Goal: Navigation & Orientation: Find specific page/section

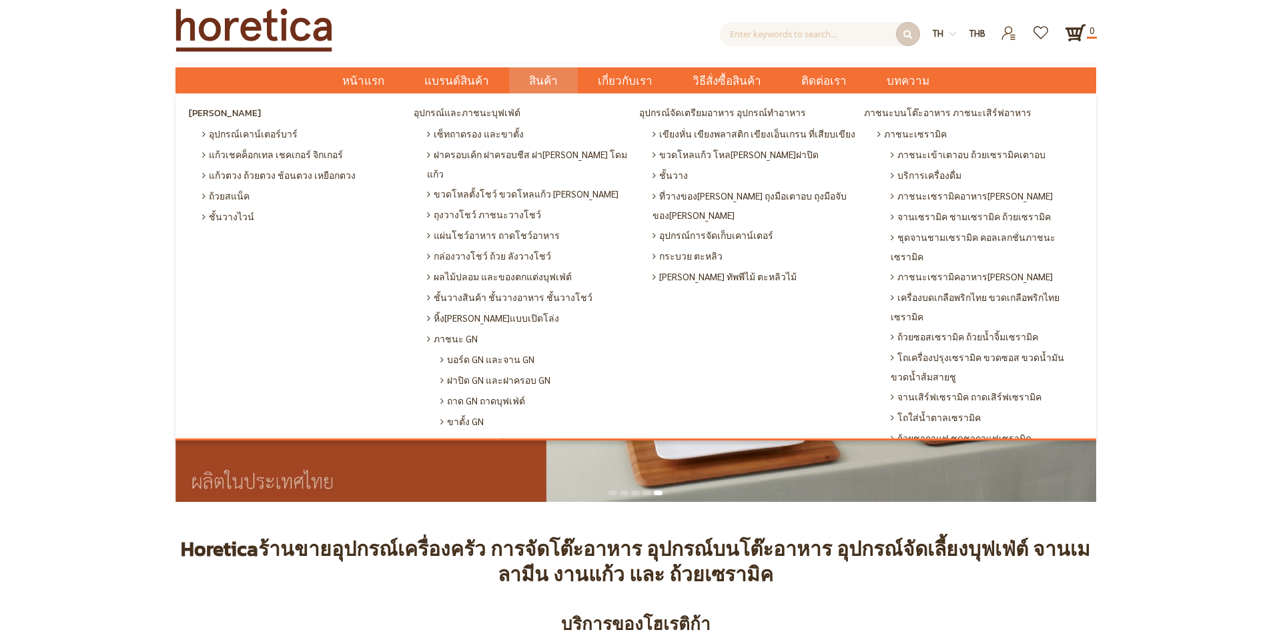
click at [545, 79] on span "สินค้า" at bounding box center [543, 80] width 29 height 27
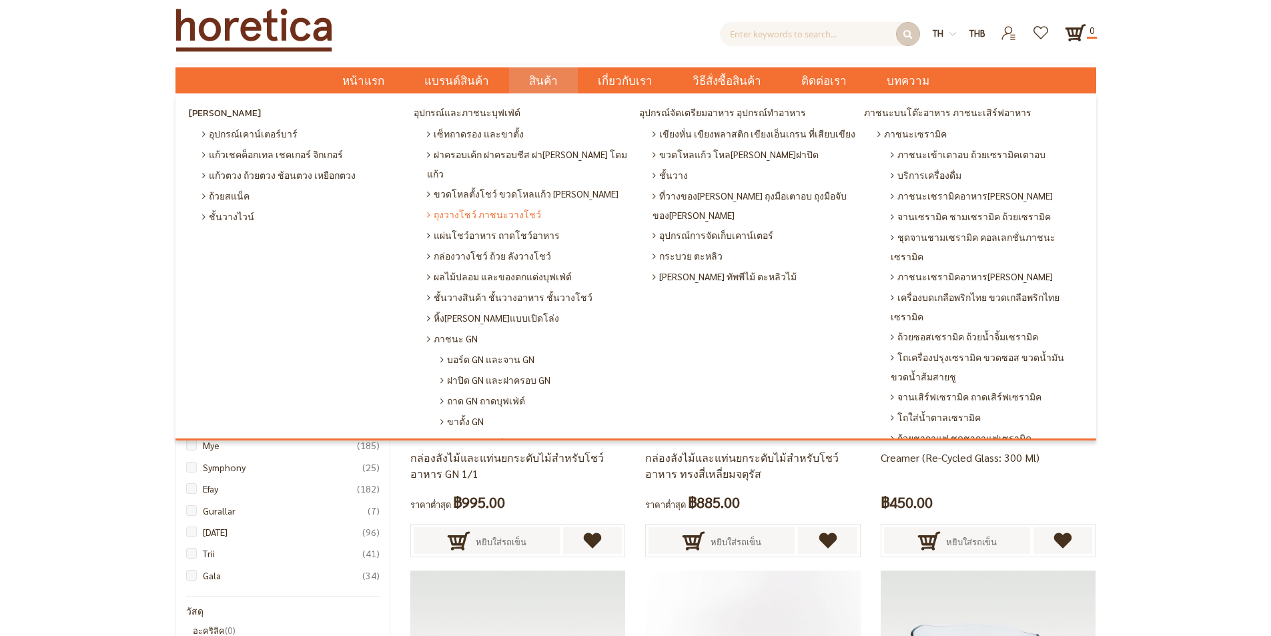
click at [497, 204] on span "ถุงวางโชว์ ภาชนะวางโชว์" at bounding box center [484, 214] width 114 height 21
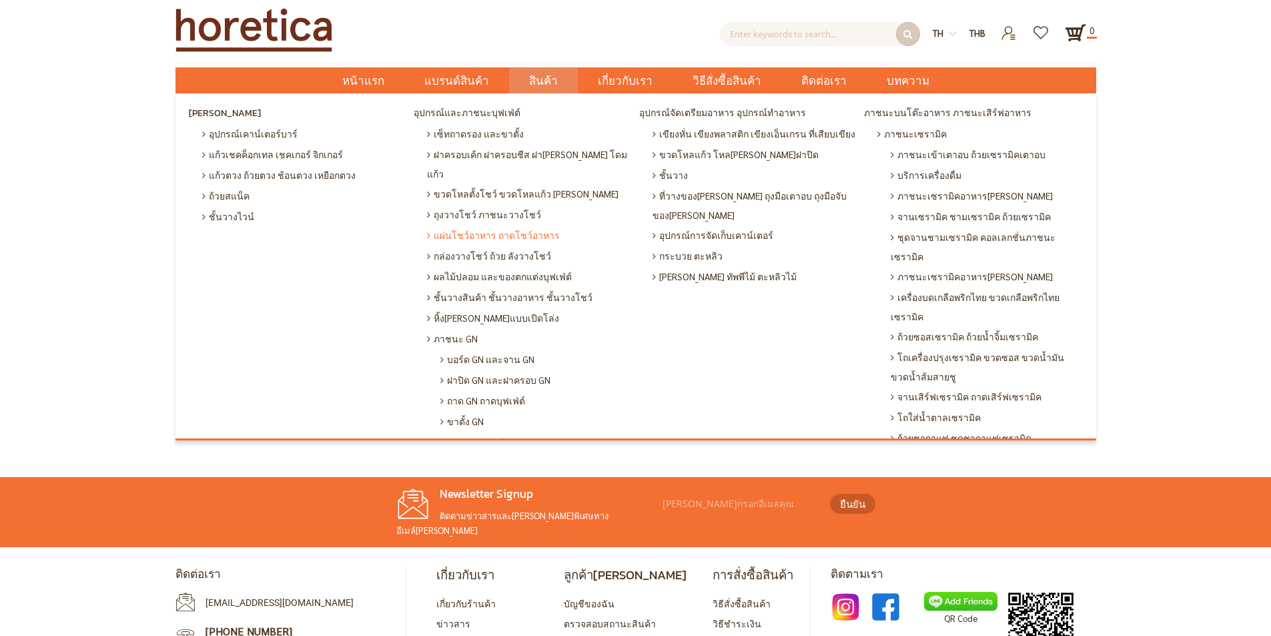
click at [479, 225] on span "แผ่นโชว์อาหาร ถาดโชว์อาหาร" at bounding box center [493, 235] width 133 height 21
click at [481, 132] on span "เซ็ทถาดรอง และขาตั้ง" at bounding box center [475, 133] width 97 height 21
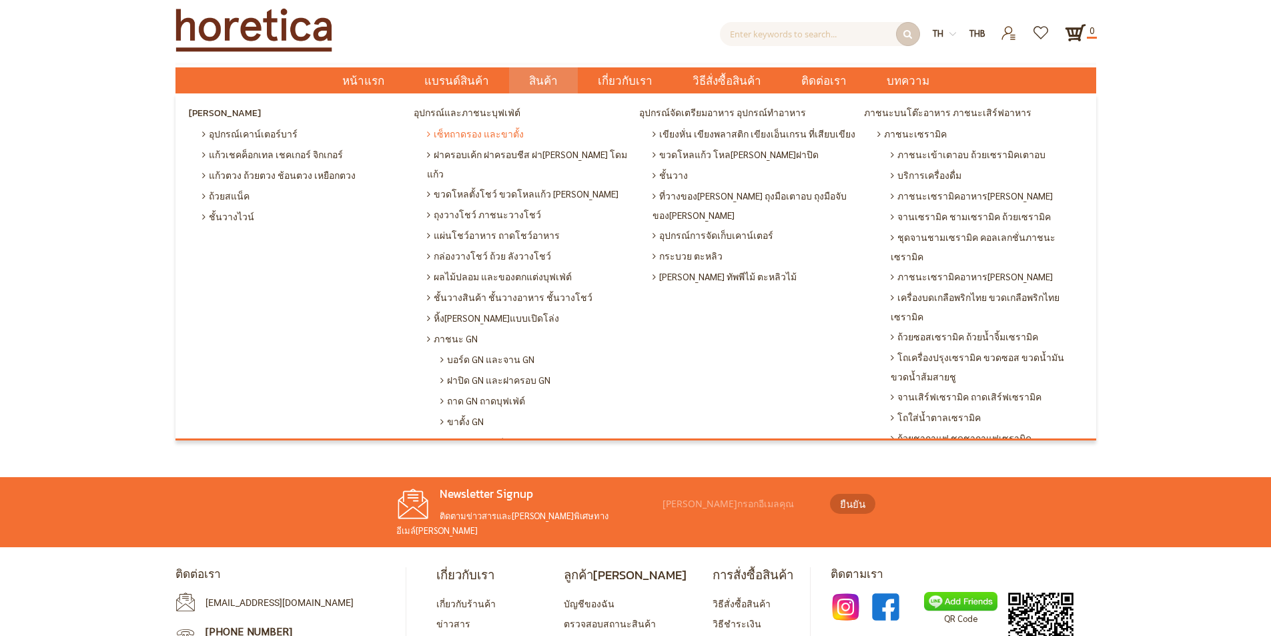
click at [481, 132] on span "เซ็ทถาดรอง และขาตั้ง" at bounding box center [475, 133] width 97 height 21
click at [533, 79] on link "สินค้า" at bounding box center [543, 80] width 69 height 26
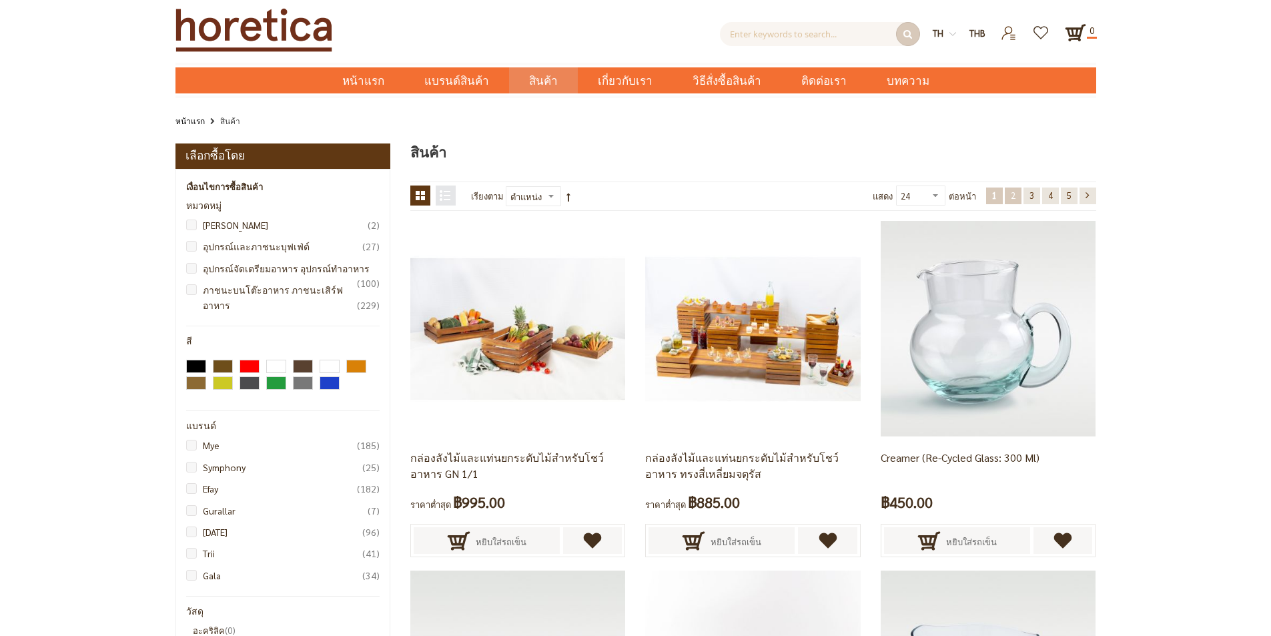
click at [1009, 196] on link "หน้า 2" at bounding box center [1013, 196] width 17 height 17
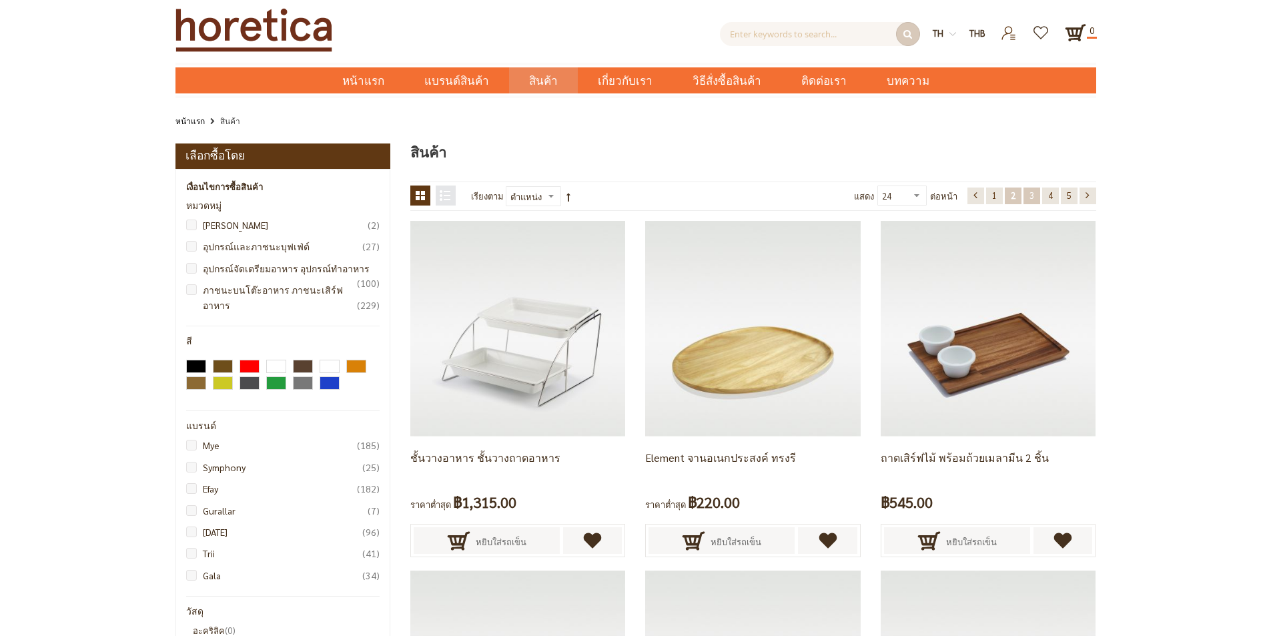
click at [1028, 198] on link "หน้า 3" at bounding box center [1032, 196] width 17 height 17
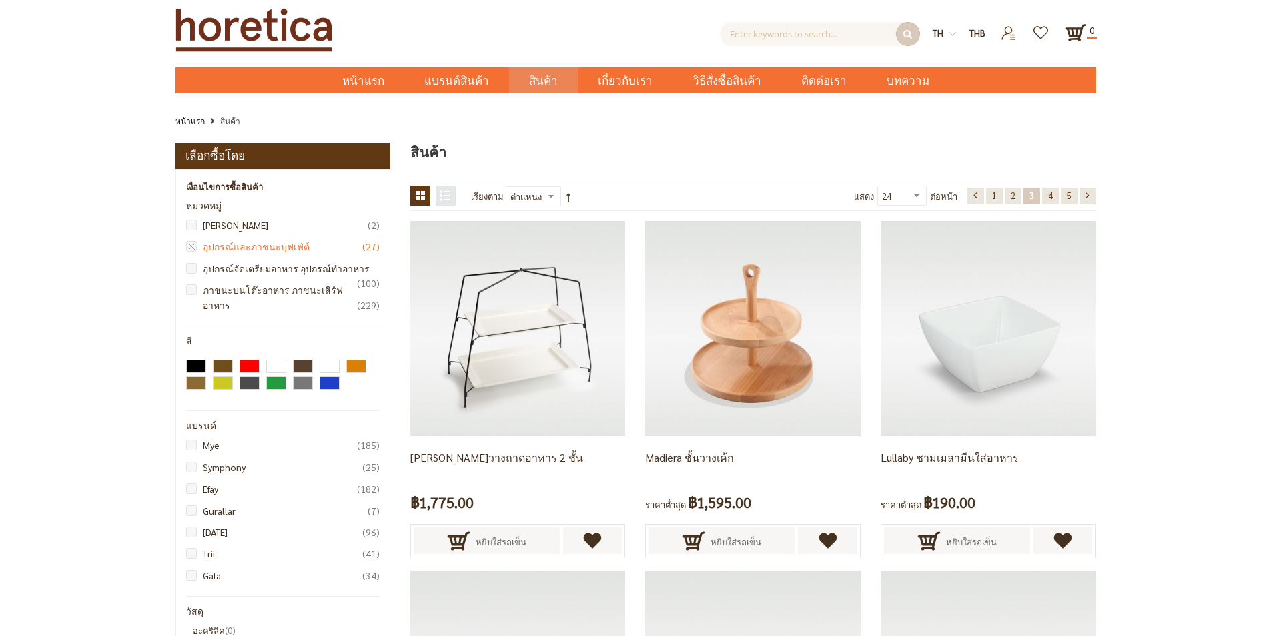
click at [231, 244] on link "อุปกรณ์และภาชนะบุฟเฟ่ต์ 27 รายการ" at bounding box center [287, 246] width 188 height 15
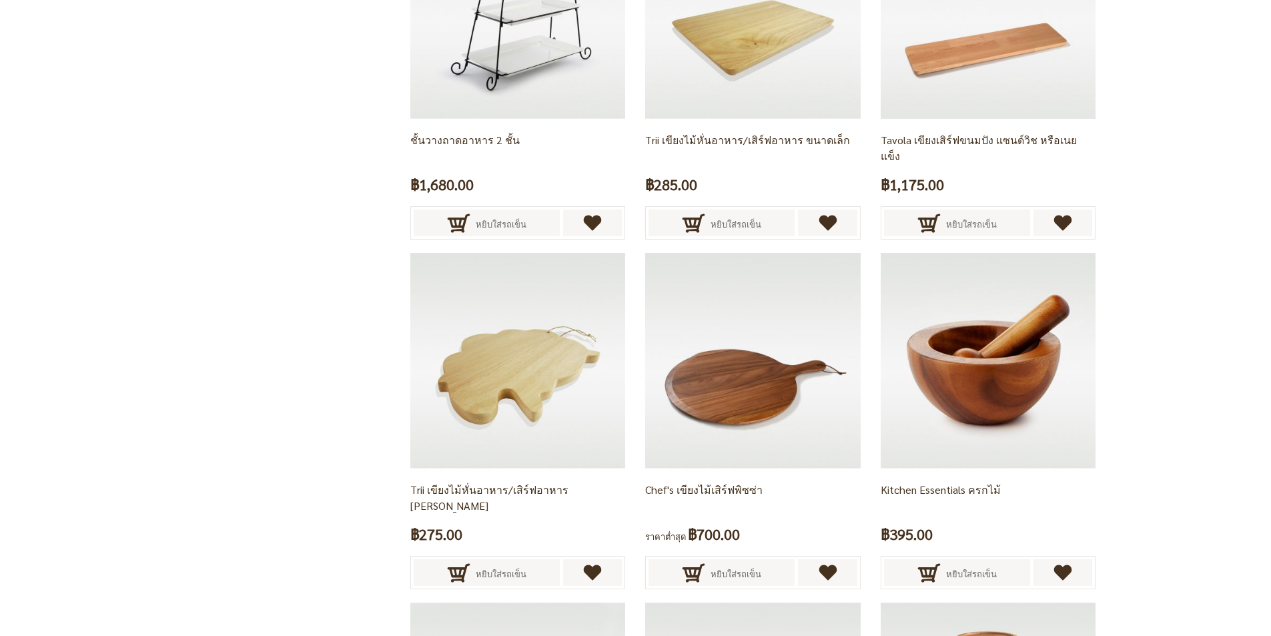
scroll to position [2675, 0]
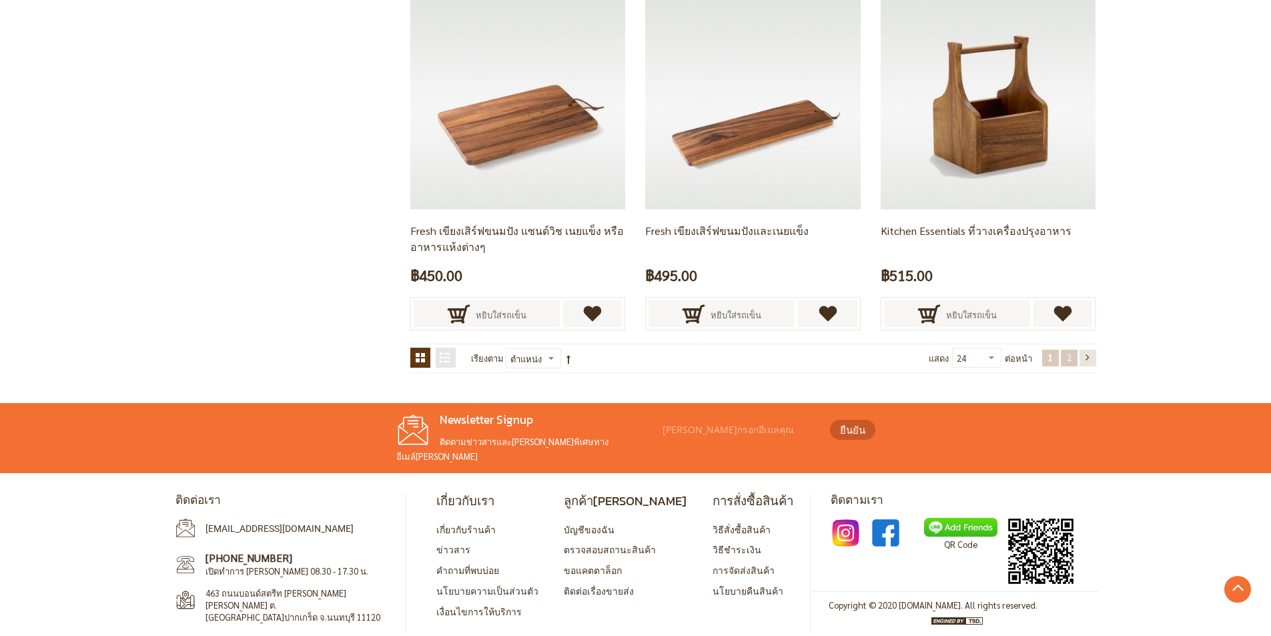
click at [1067, 362] on span "2" at bounding box center [1069, 357] width 5 height 11
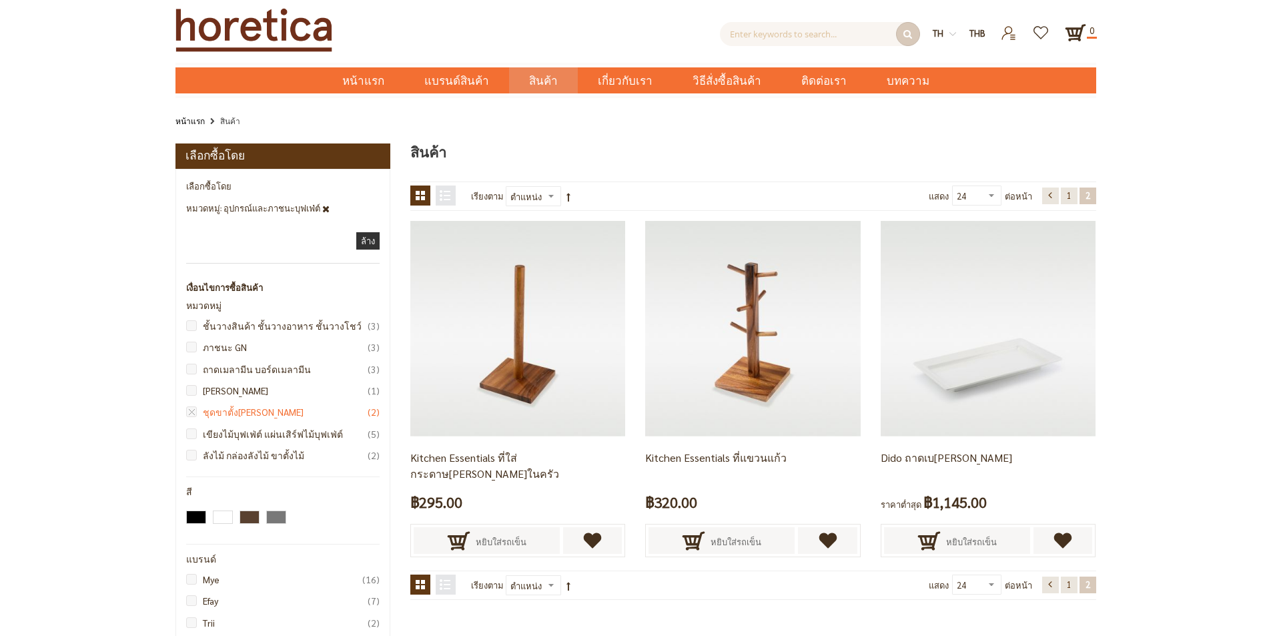
click at [236, 413] on link "ชุดขาตั้งหลายชั้น 2 รายการ" at bounding box center [287, 411] width 188 height 15
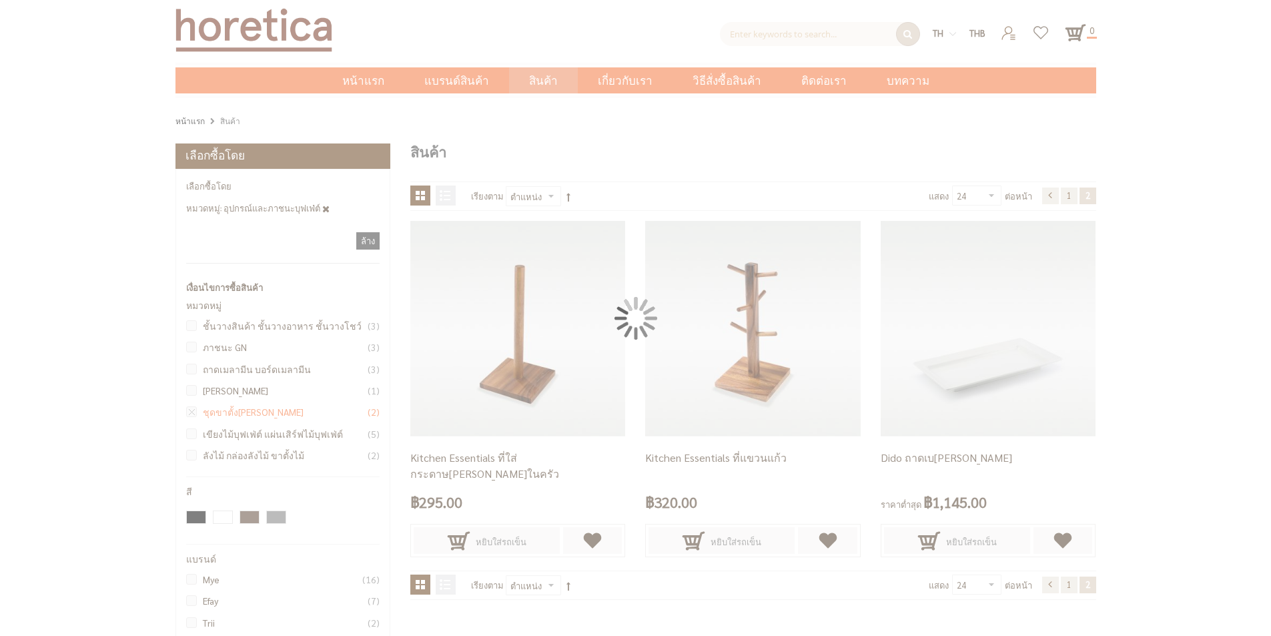
scroll to position [182, 0]
